Goal: Task Accomplishment & Management: Use online tool/utility

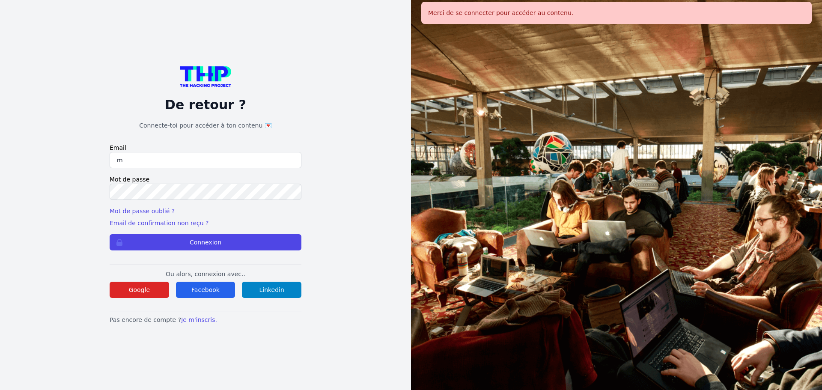
type input "melody_stephan@icloud.com"
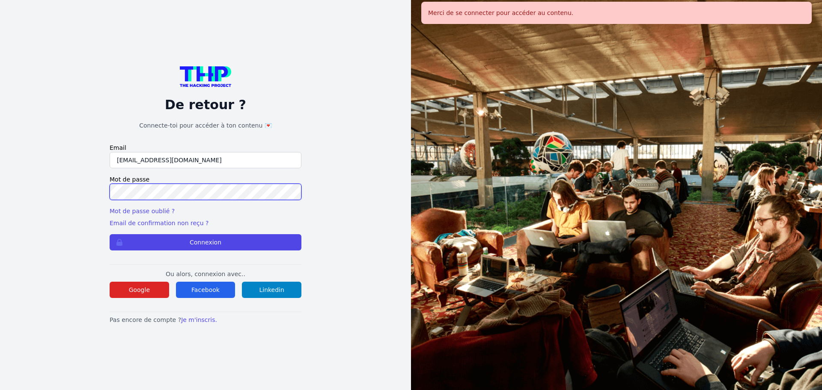
click at [110, 234] on button "Connexion" at bounding box center [206, 242] width 192 height 16
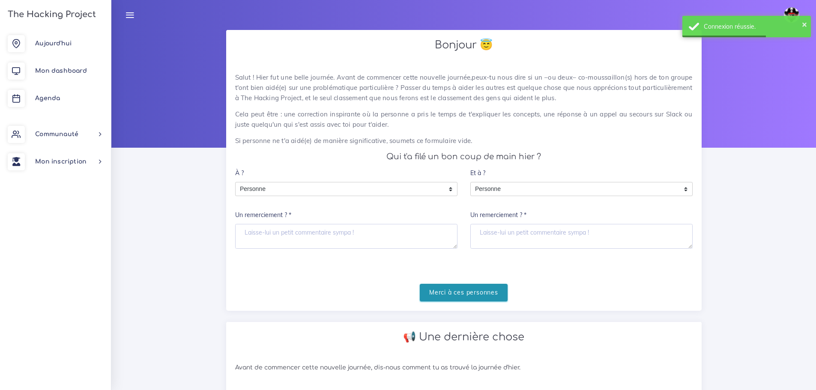
click at [445, 293] on input "Merci à ces personnes" at bounding box center [464, 293] width 88 height 18
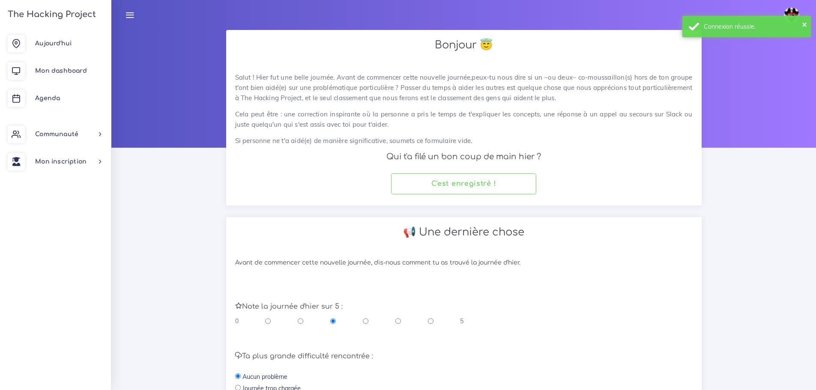
click at [368, 322] on input "radio" at bounding box center [366, 321] width 6 height 9
radio input "true"
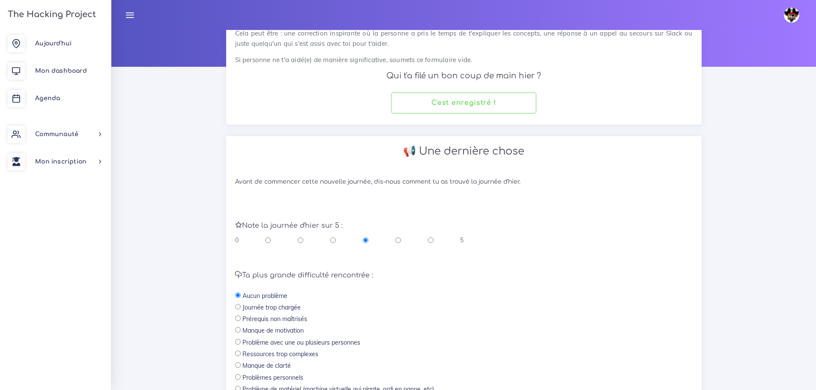
scroll to position [182, 0]
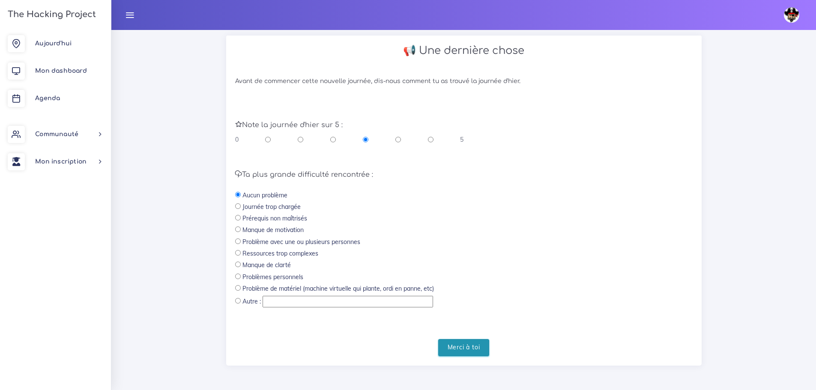
click at [463, 346] on input "Merci à toi" at bounding box center [463, 348] width 51 height 18
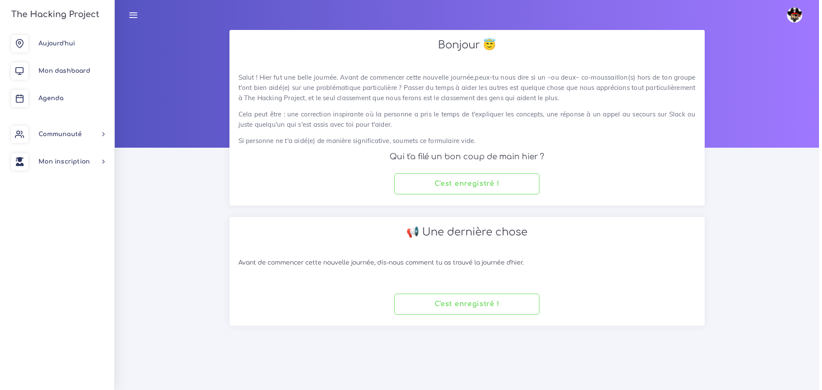
scroll to position [0, 0]
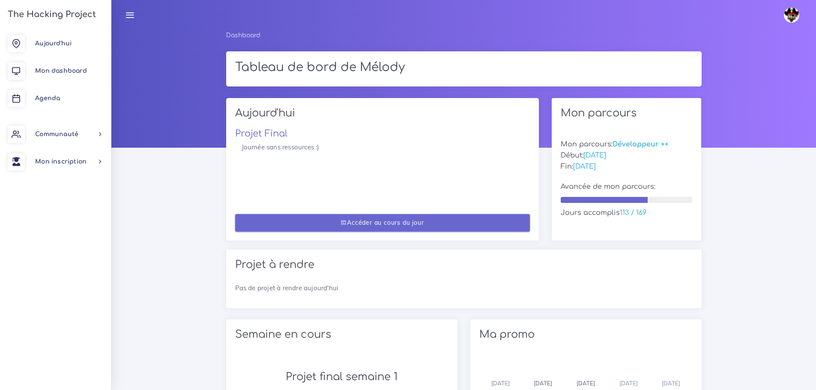
click at [406, 225] on link "Accéder au cours du jour" at bounding box center [382, 223] width 295 height 18
